Goal: Task Accomplishment & Management: Complete application form

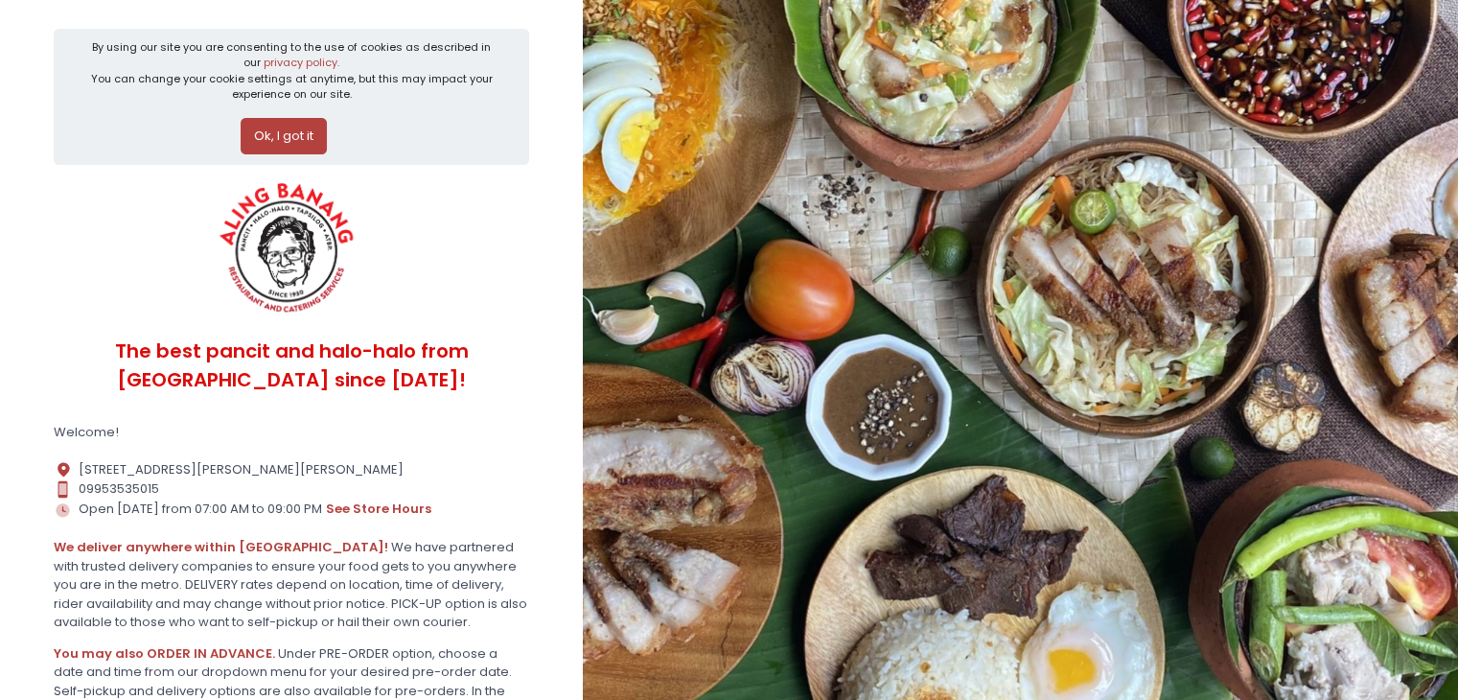
click at [311, 143] on button "Ok, I got it" at bounding box center [284, 136] width 86 height 36
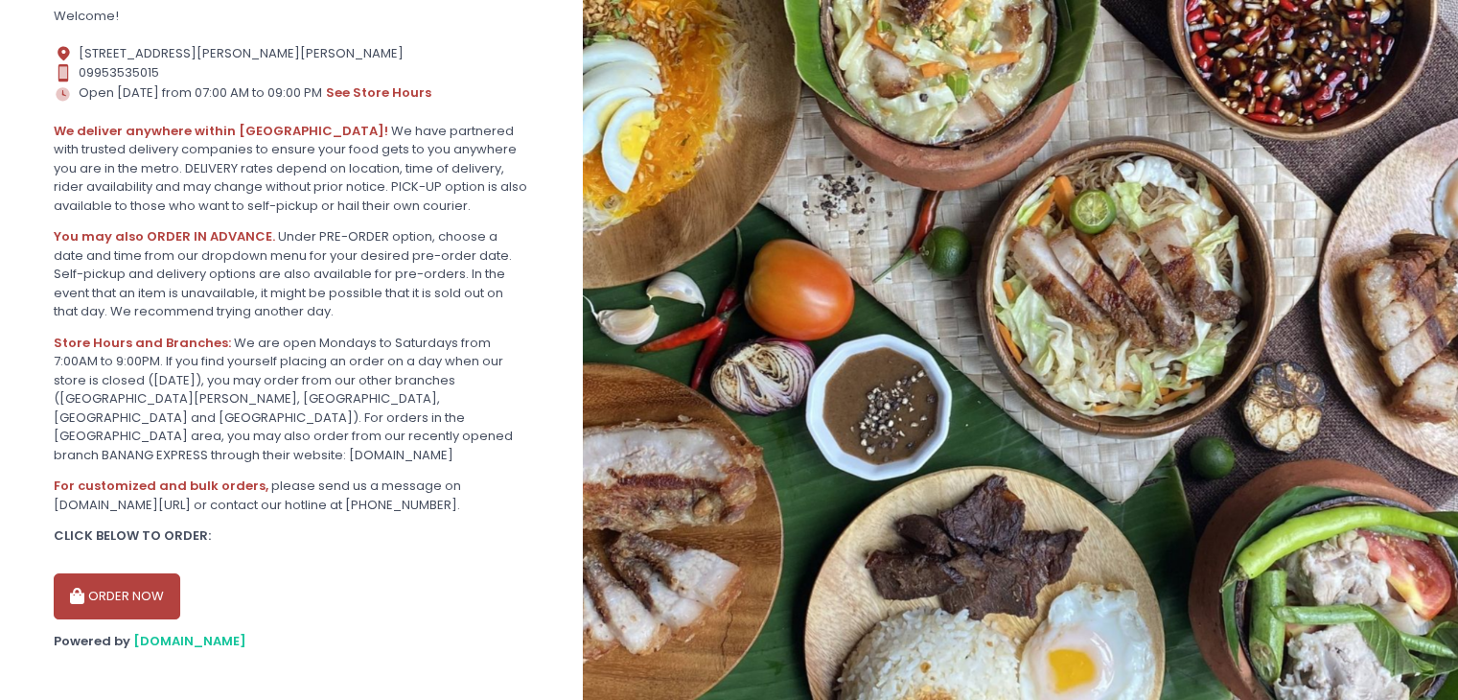
scroll to position [283, 0]
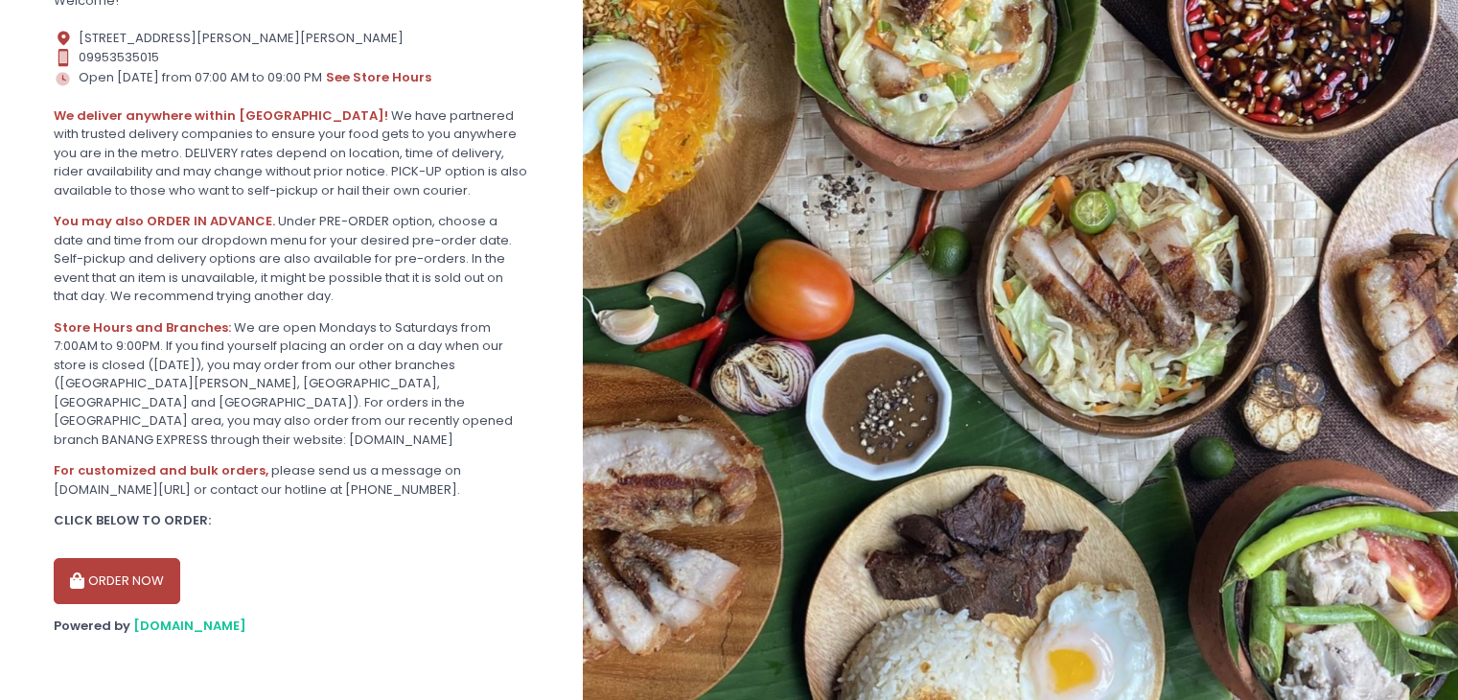
click at [151, 569] on button "ORDER NOW" at bounding box center [117, 581] width 127 height 46
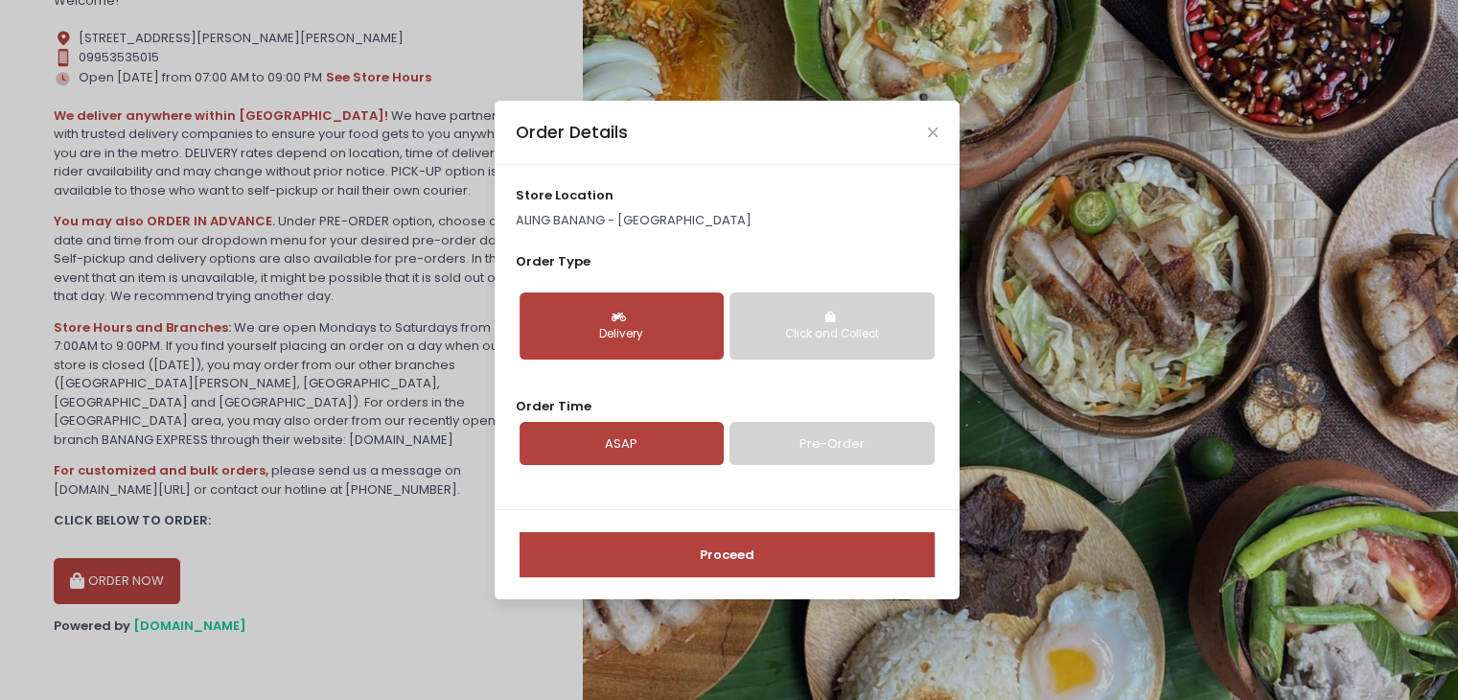
click at [774, 335] on div "Click and Collect" at bounding box center [831, 334] width 177 height 17
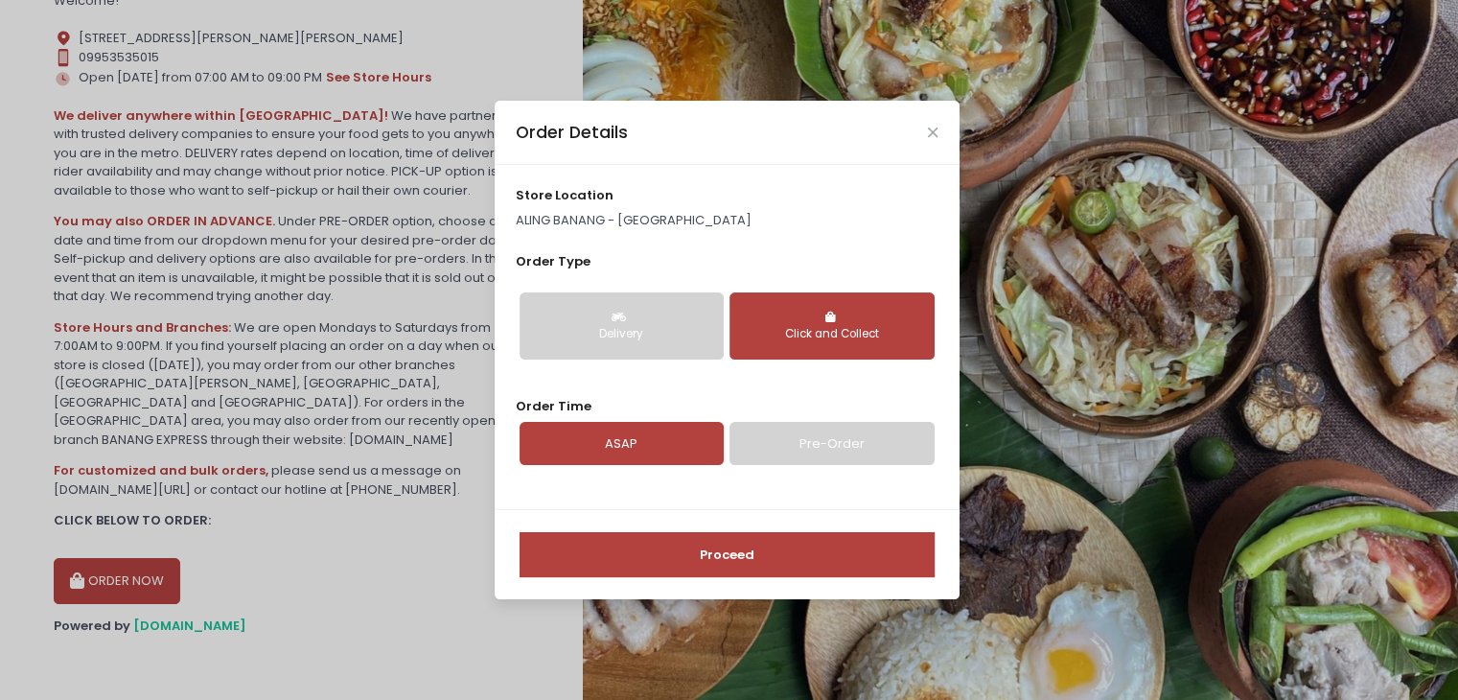
click at [786, 456] on link "Pre-Order" at bounding box center [832, 444] width 204 height 44
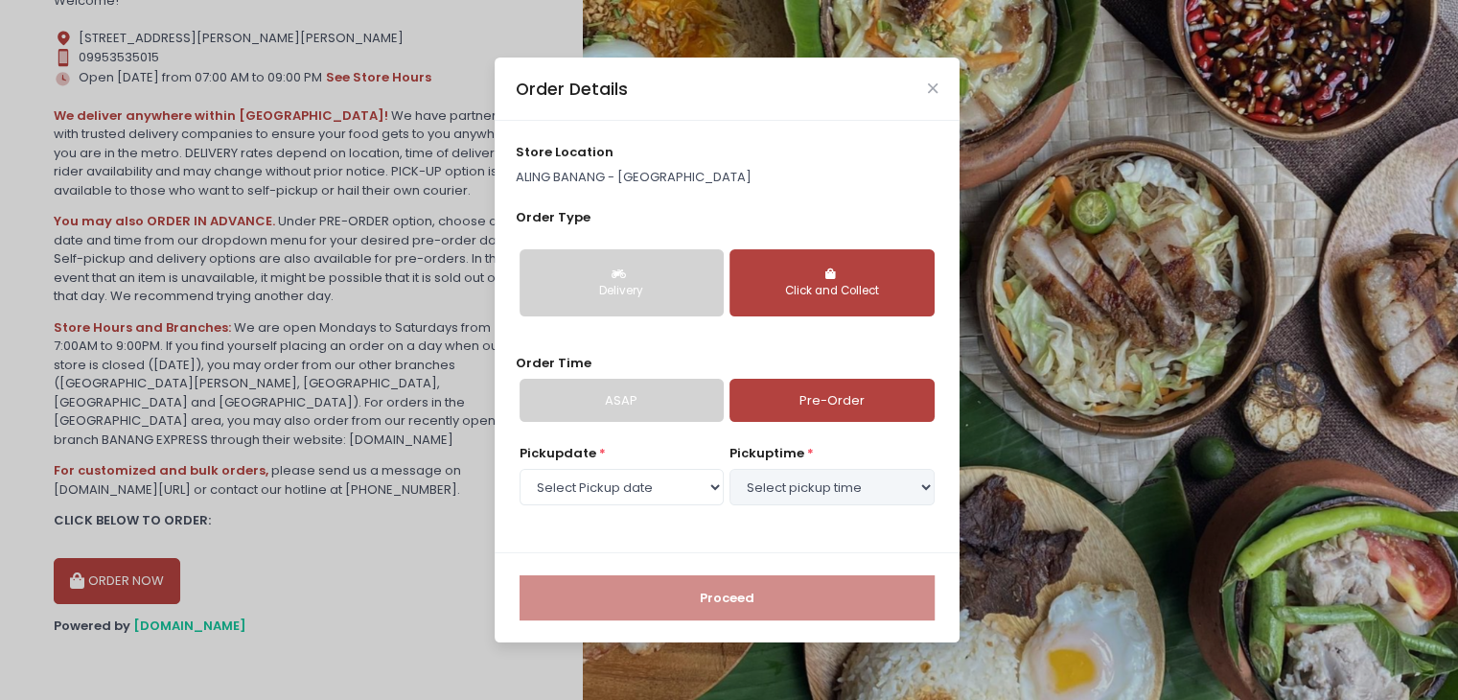
select select "[DATE]"
click at [828, 493] on select "Select pickup time 02:30 PM - 03:00 PM 03:00 PM - 03:30 PM 03:30 PM - 04:00 PM …" at bounding box center [832, 487] width 204 height 36
select select "15:30"
click at [730, 469] on select "Select pickup time 02:30 PM - 03:00 PM 03:00 PM - 03:30 PM 03:30 PM - 04:00 PM …" at bounding box center [832, 487] width 204 height 36
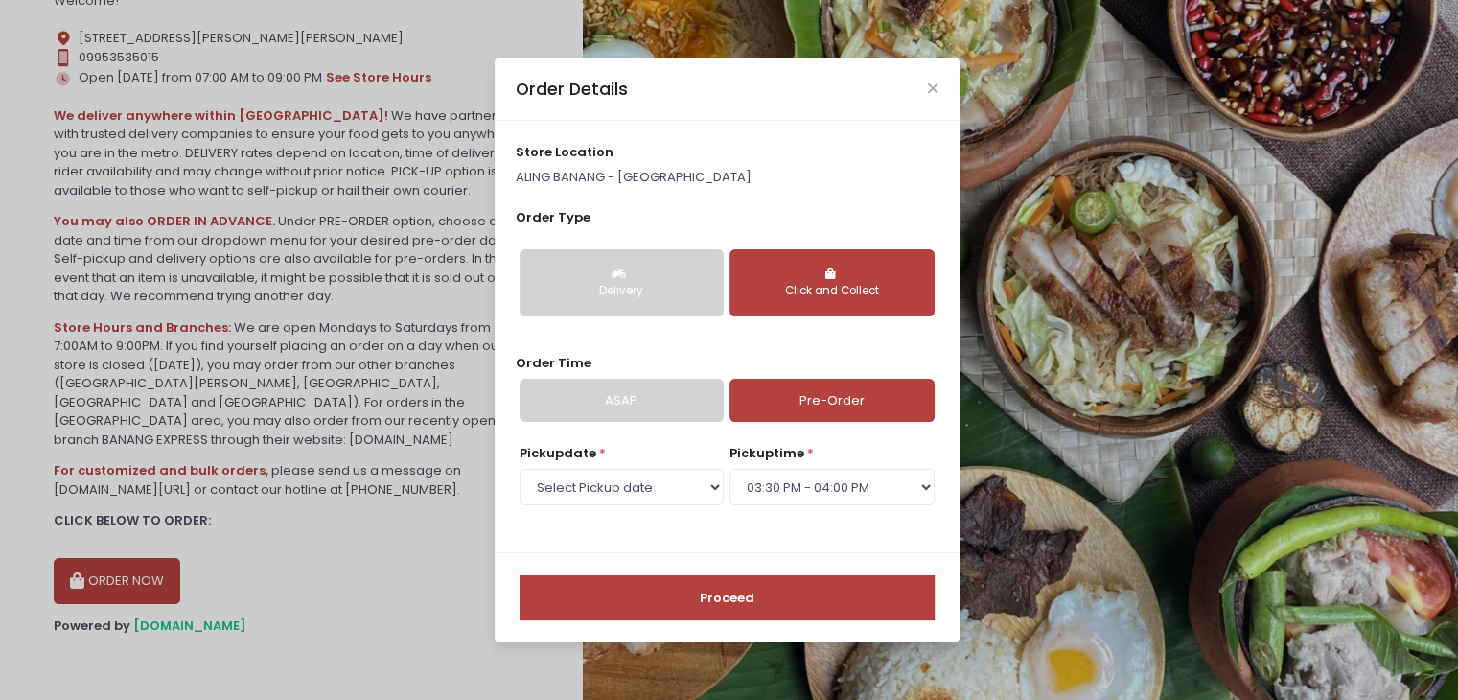
click at [765, 602] on button "Proceed" at bounding box center [727, 598] width 415 height 46
